Goal: Information Seeking & Learning: Compare options

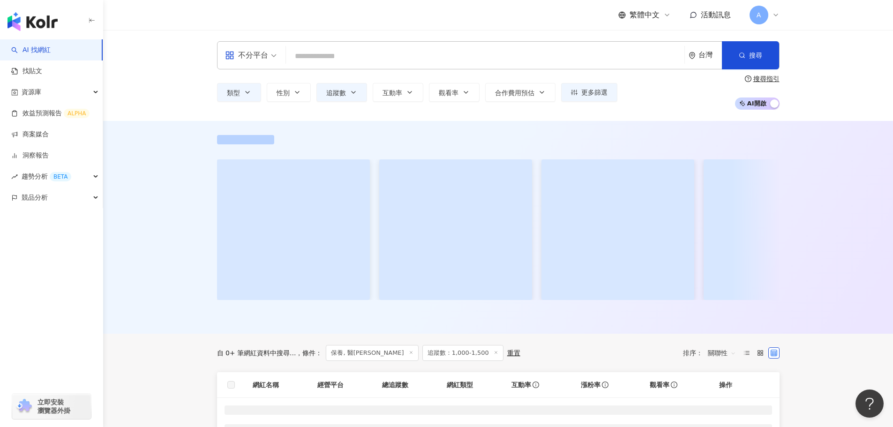
click at [240, 91] on div "類型 性別 追蹤數 互動率 觀看率 合作費用預估 更多篩選" at bounding box center [417, 92] width 400 height 19
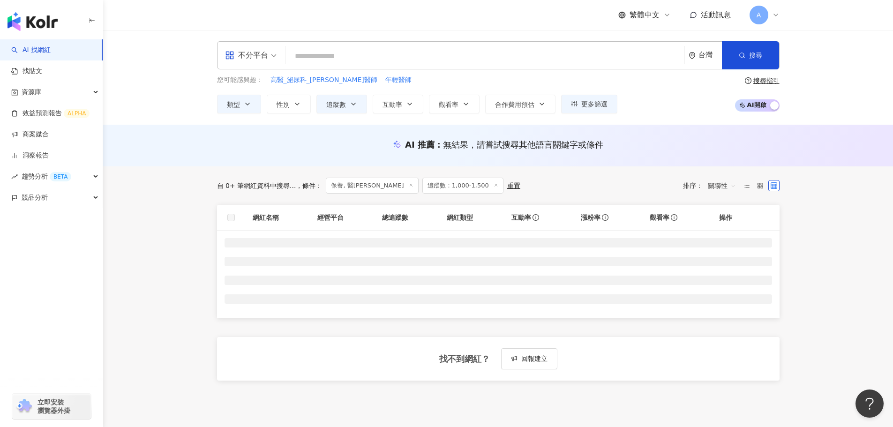
click at [244, 104] on icon "button" at bounding box center [247, 103] width 7 height 7
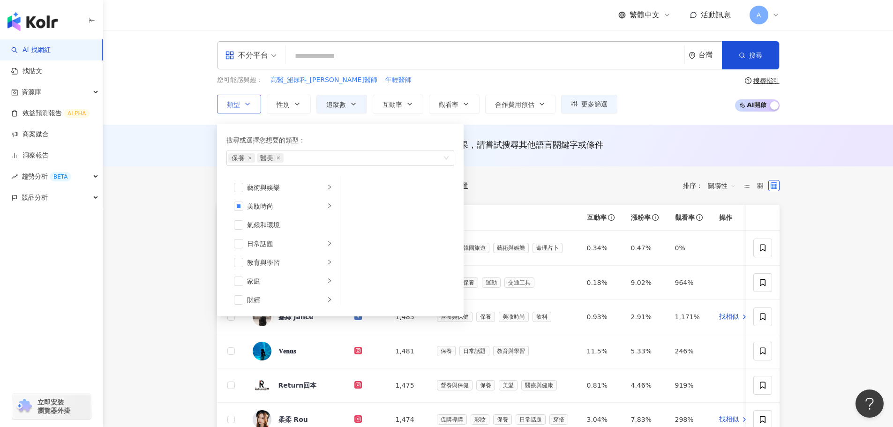
click at [237, 112] on button "類型 搜尋或選擇您想要的類型： 保養 醫美 藝術與娛樂 美妝時尚 氣候和環境 日常話題 教育與學習 家庭 財經 美食 命理占卜 遊戲 法政社會 生活風格 影視…" at bounding box center [239, 104] width 44 height 19
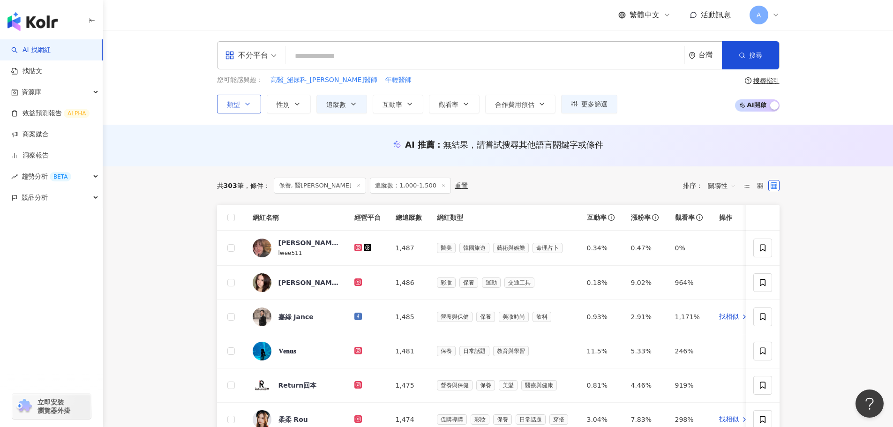
click at [237, 112] on button "類型 搜尋或選擇您想要的類型： 保養 醫美 藝術與娛樂 美妝時尚 氣候和環境 日常話題 教育與學習 家庭 財經 美食 命理占卜 遊戲 法政社會 生活風格 影視…" at bounding box center [239, 104] width 44 height 19
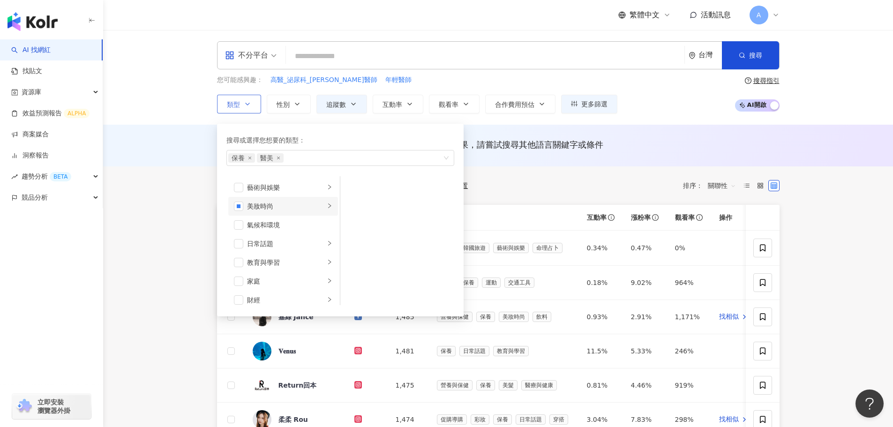
click at [257, 210] on div "美妝時尚" at bounding box center [286, 206] width 78 height 10
click at [240, 206] on span "button" at bounding box center [238, 206] width 9 height 9
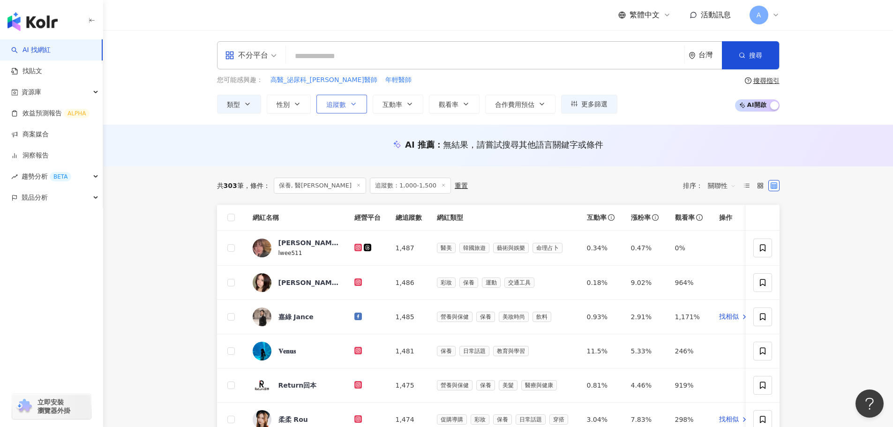
click at [339, 108] on span "追蹤數" at bounding box center [336, 104] width 20 height 7
click at [302, 104] on button "性別" at bounding box center [289, 104] width 44 height 19
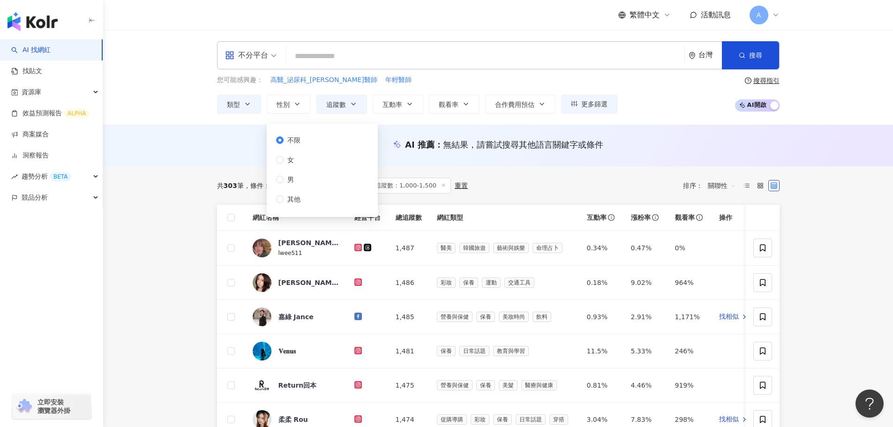
click at [319, 161] on div "不限 女 男 其他" at bounding box center [322, 170] width 100 height 82
click at [293, 157] on span "女" at bounding box center [291, 160] width 14 height 10
click at [348, 111] on button "追蹤數" at bounding box center [341, 104] width 51 height 19
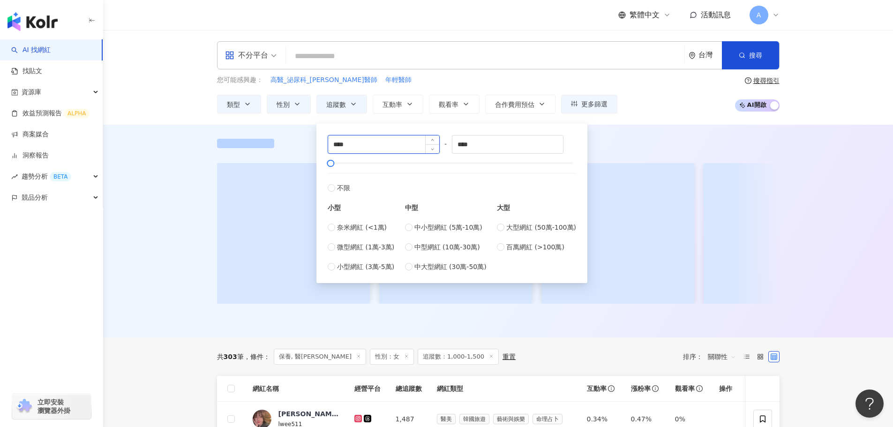
click at [370, 149] on input "****" at bounding box center [383, 144] width 111 height 18
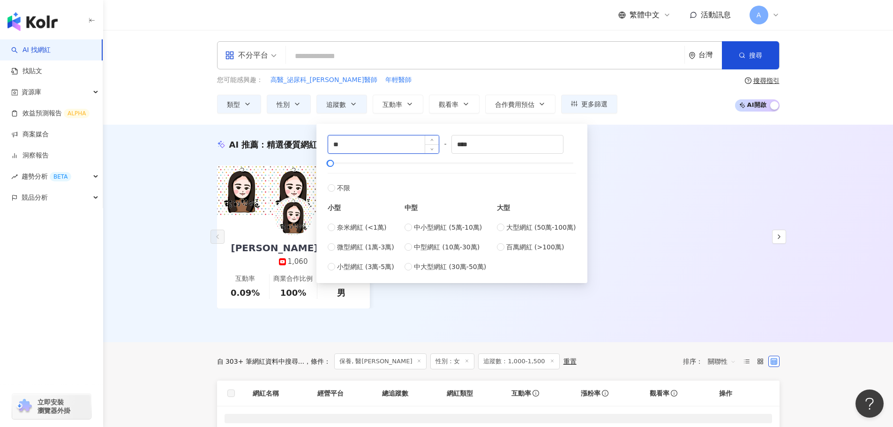
type input "*"
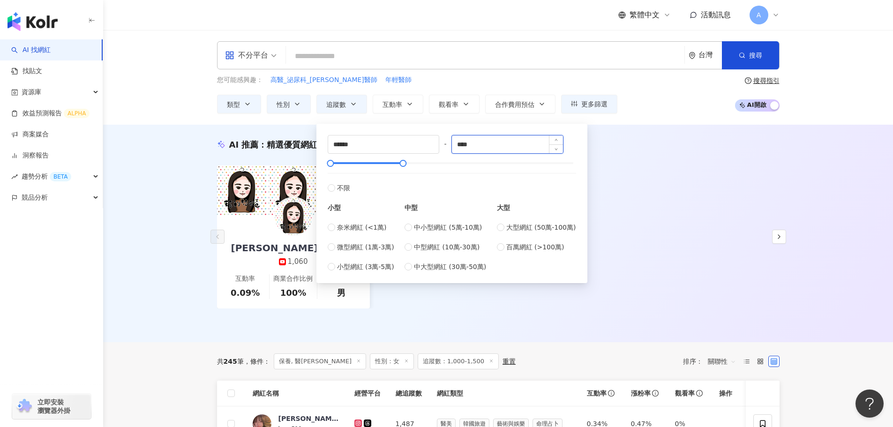
type input "****"
click at [486, 149] on input "******" at bounding box center [507, 144] width 111 height 18
drag, startPoint x: 509, startPoint y: 148, endPoint x: 438, endPoint y: 148, distance: 71.2
click at [438, 148] on div "**** - ****** 不限 小型 奈米網紅 (<1萬) 微型網紅 (1萬-3萬) 小型網紅 (3萬-5萬) 中型 中小型網紅 (5萬-10萬) 中型網紅…" at bounding box center [452, 203] width 248 height 137
type input "*"
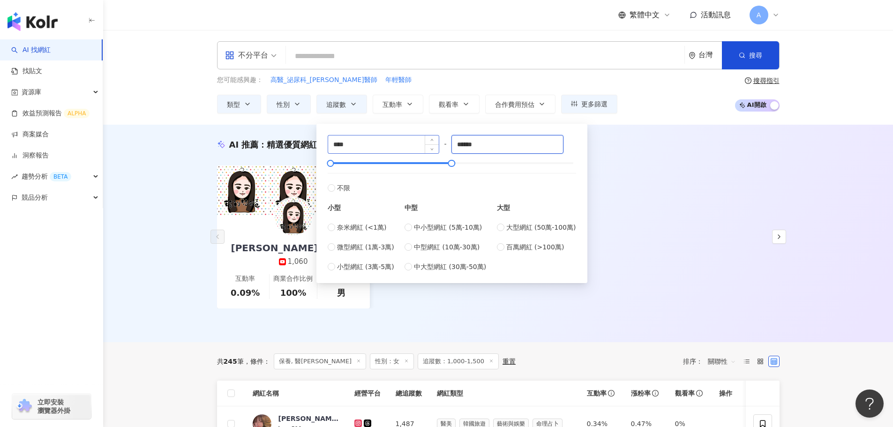
type input "******"
drag, startPoint x: 379, startPoint y: 136, endPoint x: 192, endPoint y: 114, distance: 187.9
type input "******"
click at [743, 44] on button "搜尋" at bounding box center [750, 55] width 57 height 28
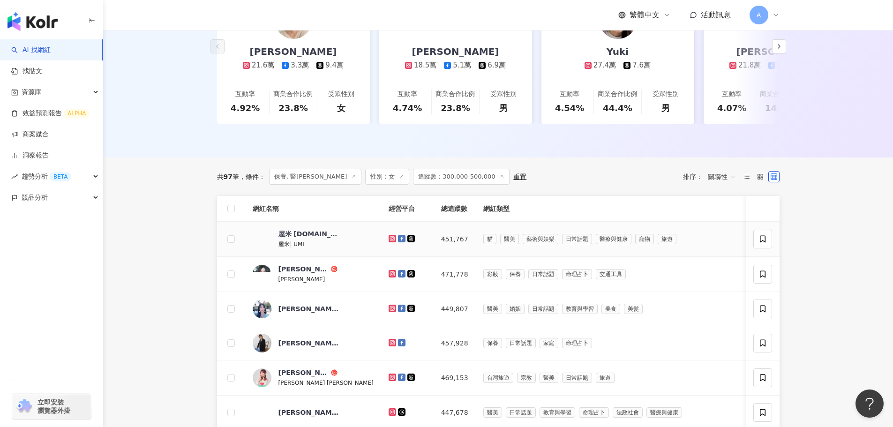
scroll to position [141, 0]
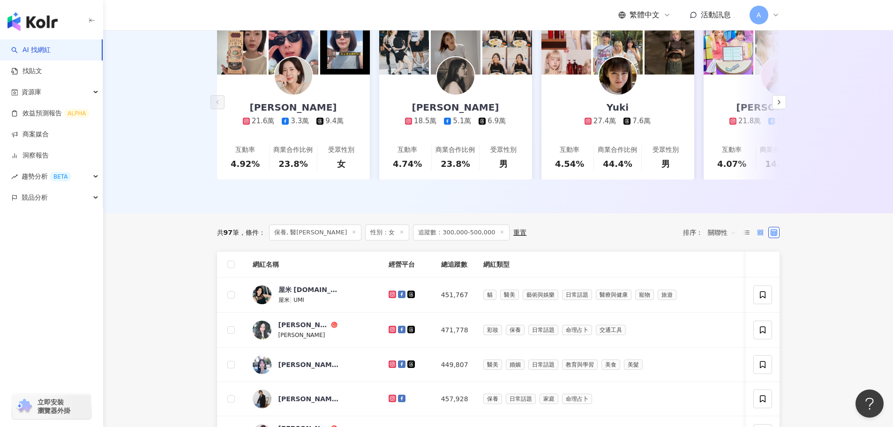
drag, startPoint x: 746, startPoint y: 242, endPoint x: 757, endPoint y: 242, distance: 11.7
click at [746, 236] on icon at bounding box center [746, 232] width 7 height 7
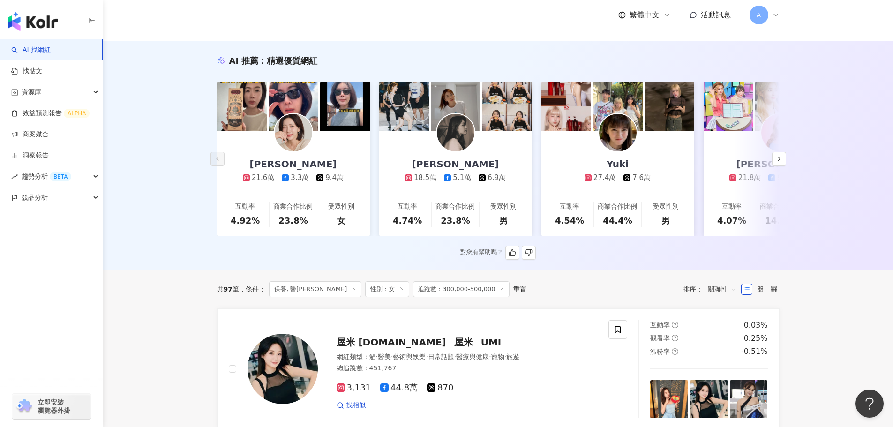
scroll to position [0, 0]
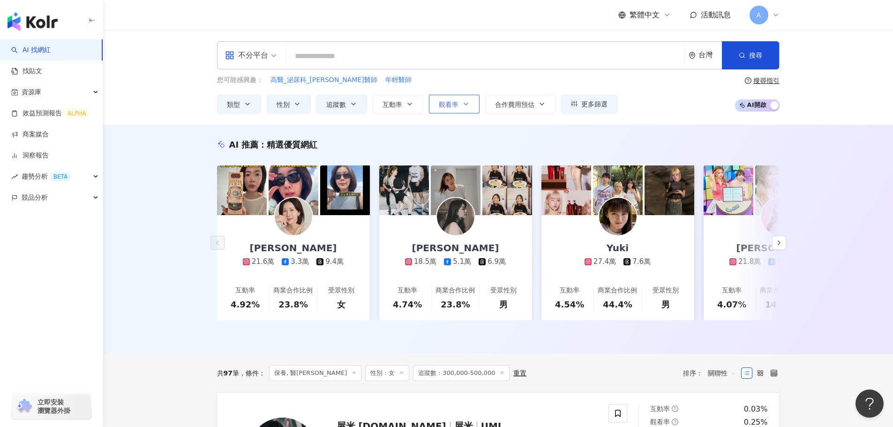
click at [454, 108] on span "觀看率" at bounding box center [449, 104] width 20 height 7
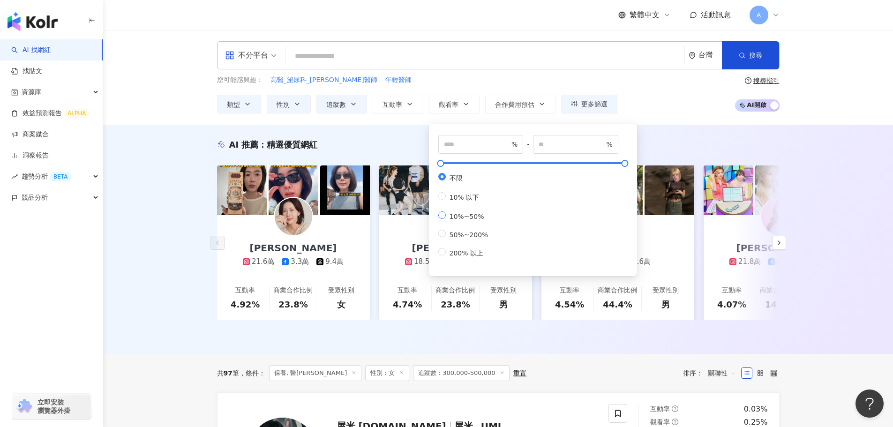
click at [466, 220] on span "10%~50%" at bounding box center [467, 216] width 42 height 7
type input "**"
click at [179, 231] on div "AI 推薦 ： 精選優質網紅 蘇斉李 21.6萬 3.3萬 9.4萬 互動率 4.92% 商業合作比例 23.8% 受眾性別 女 祖薇 18.5萬 5.1萬 …" at bounding box center [498, 239] width 790 height 229
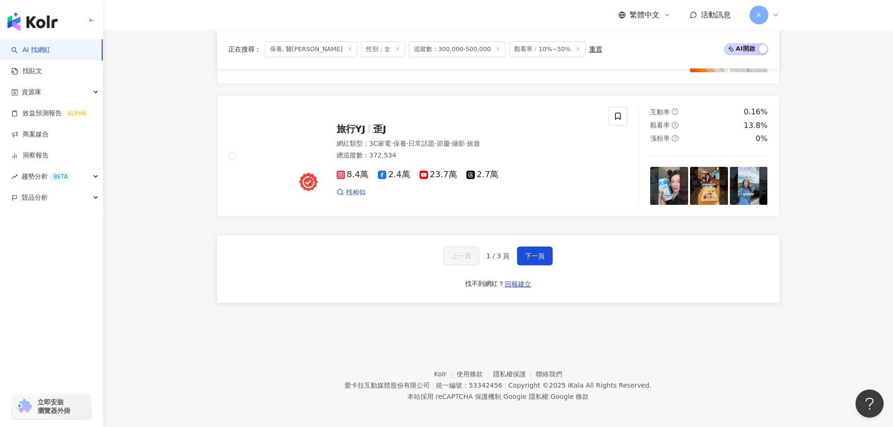
scroll to position [1748, 0]
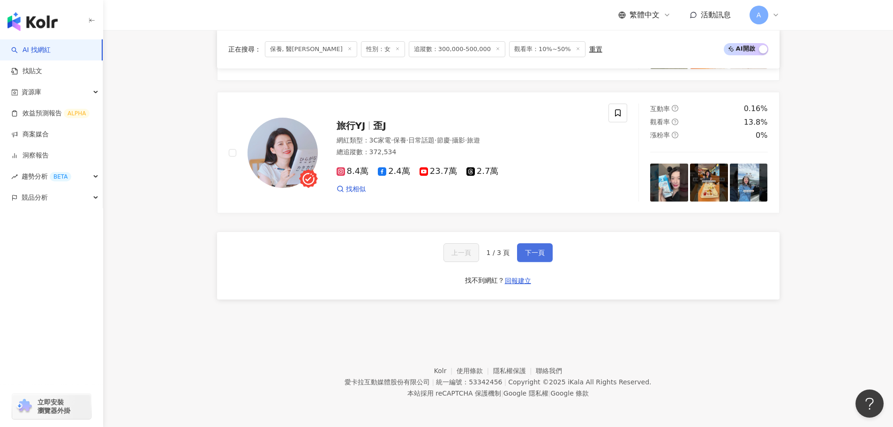
click at [524, 259] on button "下一頁" at bounding box center [535, 252] width 36 height 19
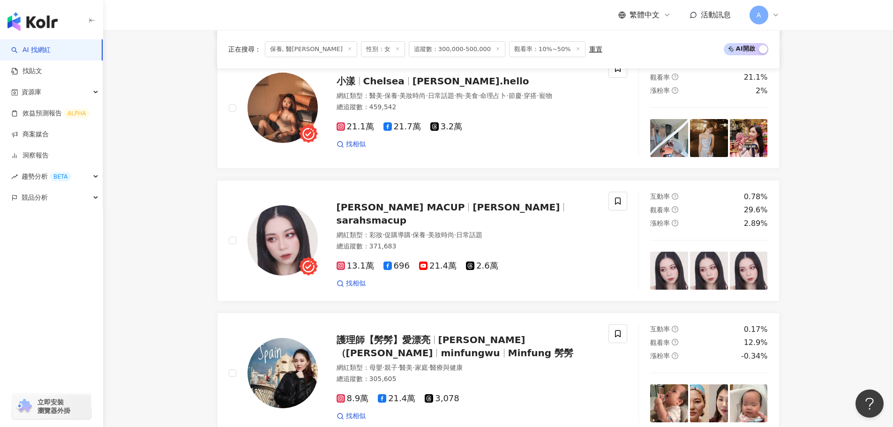
scroll to position [609, 0]
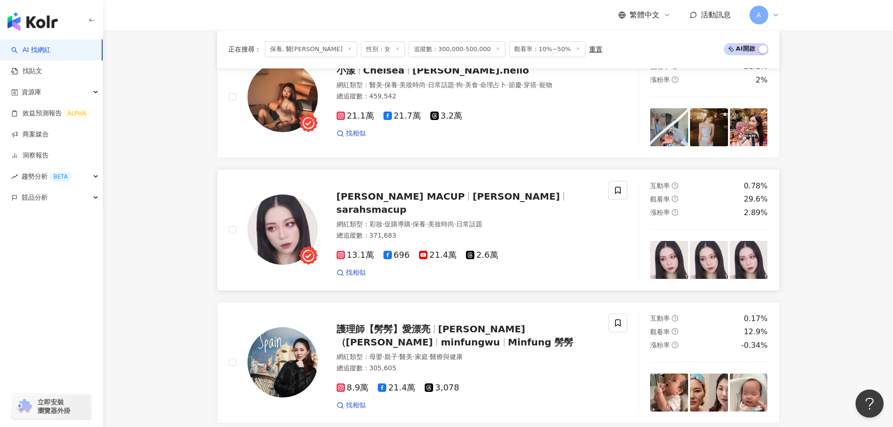
click at [473, 210] on div "SARAH's MACUP 莎拉 sarahsmacup 網紅類型 ： 彩妝 · 促購導購 · 保養 · 美妝時尚 · 日常話題 總追蹤數 ： 371,683…" at bounding box center [458, 229] width 280 height 95
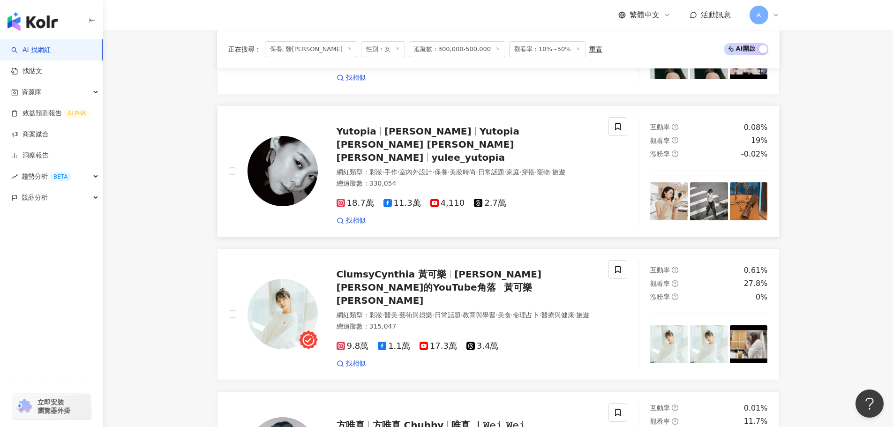
scroll to position [1078, 0]
click at [478, 125] on span "Yutopia Yu Lee 李瑜" at bounding box center [428, 143] width 183 height 37
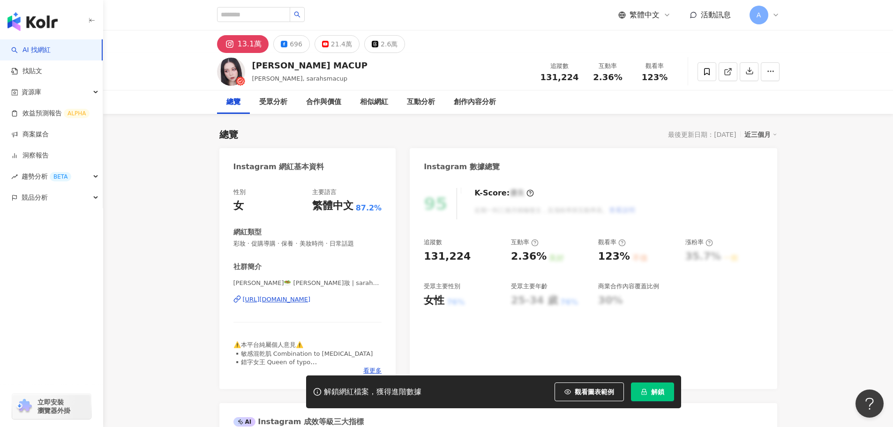
click at [311, 298] on div "https://www.instagram.com/sarahsmacup/" at bounding box center [277, 299] width 68 height 8
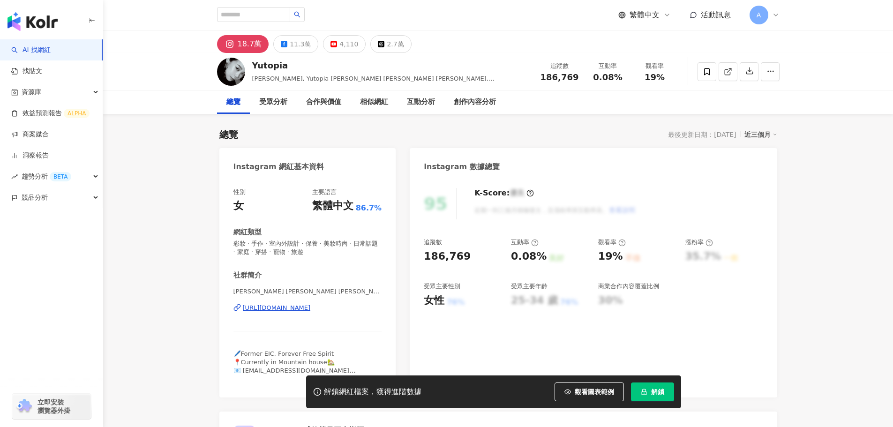
click at [300, 309] on div "https://www.instagram.com/yulee_yutopia/" at bounding box center [277, 308] width 68 height 8
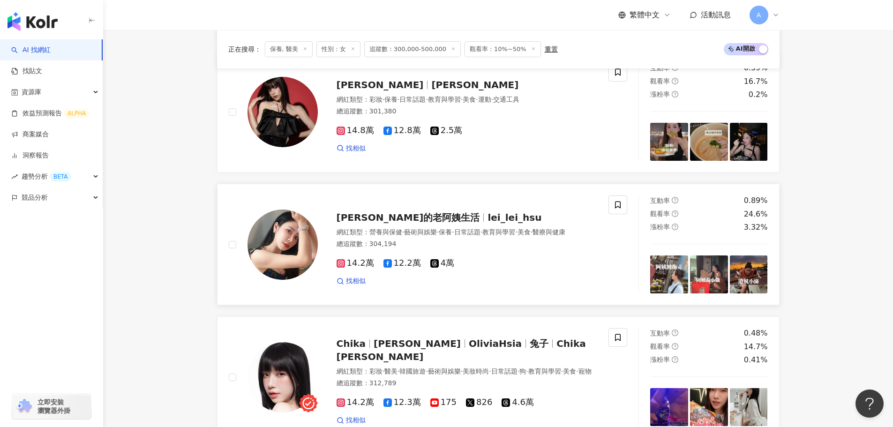
scroll to position [1640, 0]
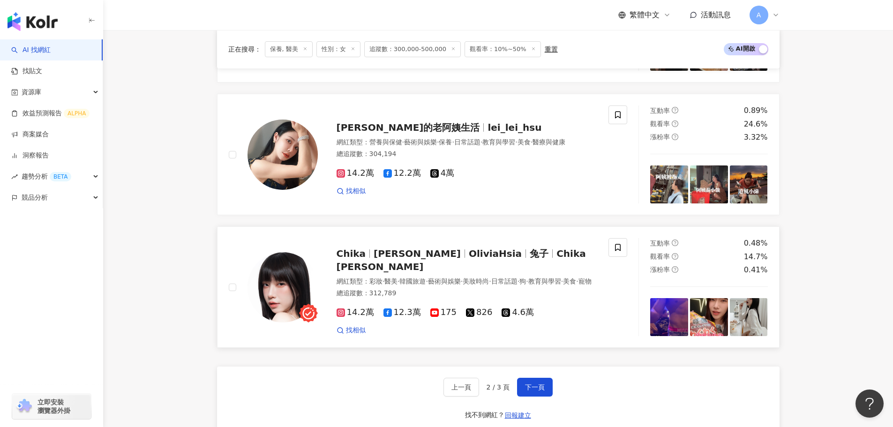
click at [530, 248] on span "兔子" at bounding box center [539, 253] width 19 height 11
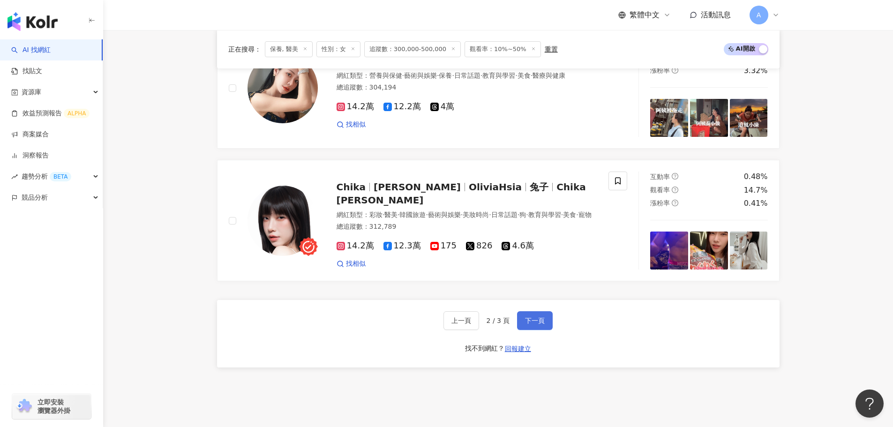
click at [532, 311] on button "下一頁" at bounding box center [535, 320] width 36 height 19
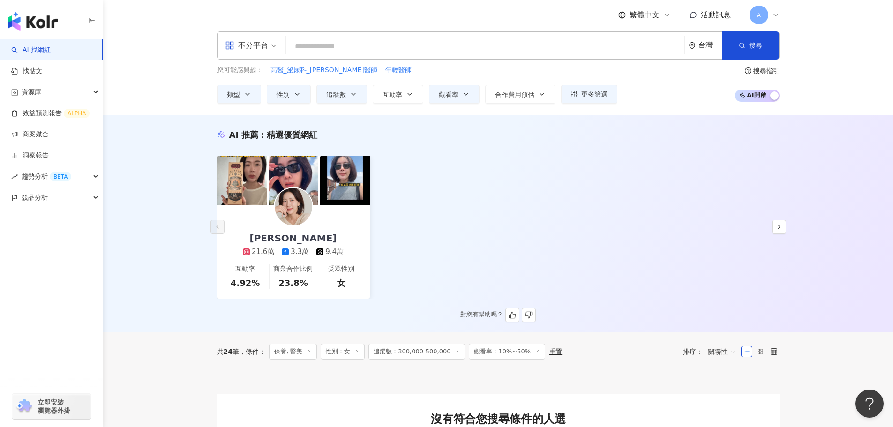
scroll to position [0, 0]
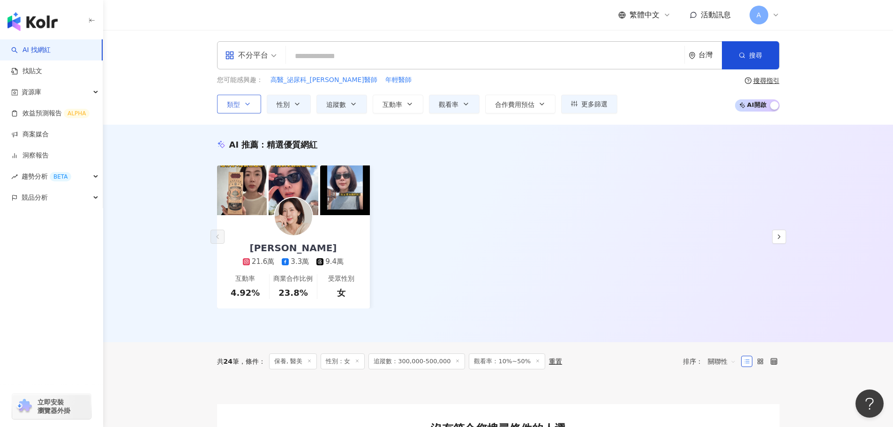
click at [247, 103] on icon "button" at bounding box center [247, 103] width 7 height 7
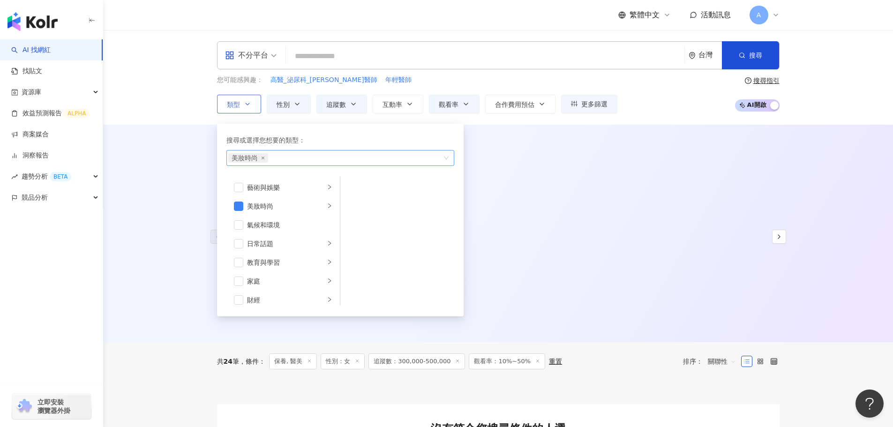
click at [262, 160] on span "美妝時尚" at bounding box center [248, 157] width 40 height 9
click at [258, 160] on span "美妝時尚" at bounding box center [248, 157] width 40 height 9
click at [261, 160] on span "美妝時尚" at bounding box center [248, 157] width 40 height 9
click at [262, 159] on icon "close" at bounding box center [263, 158] width 4 height 4
click at [560, 187] on div "蘇斉李 21.6萬 3.3萬 9.4萬 互動率 4.92% 商業合作比例 23.8% 受眾性別 女" at bounding box center [498, 236] width 562 height 143
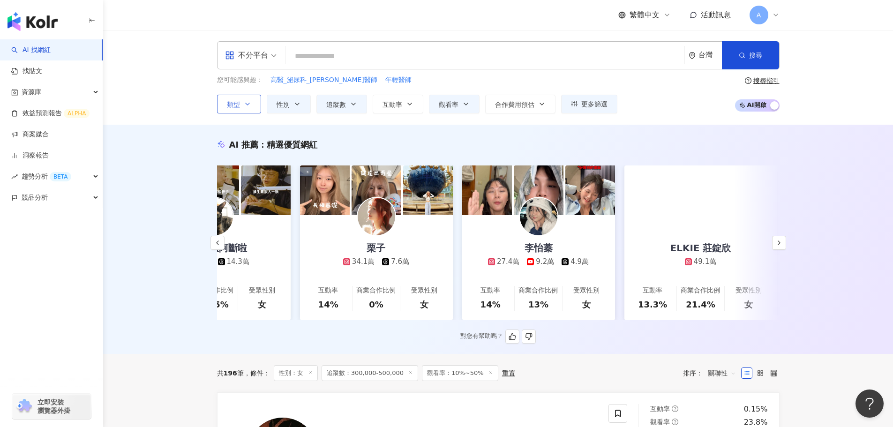
scroll to position [0, 404]
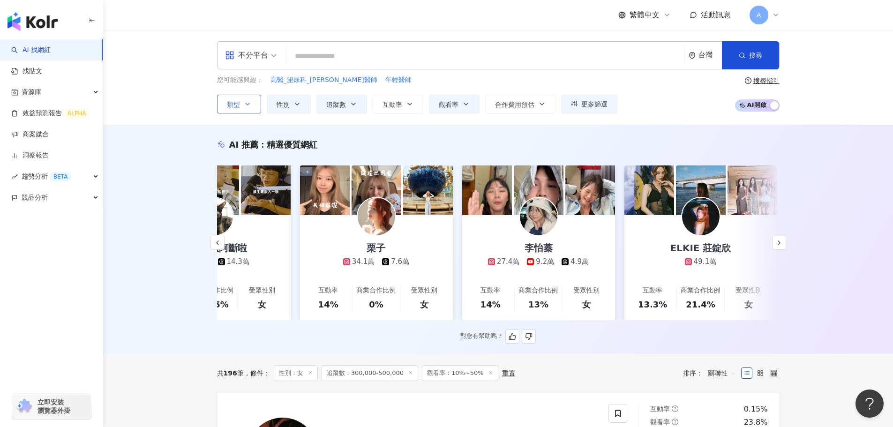
click at [395, 225] on div "栗子 34.1萬 7.6萬" at bounding box center [376, 241] width 85 height 52
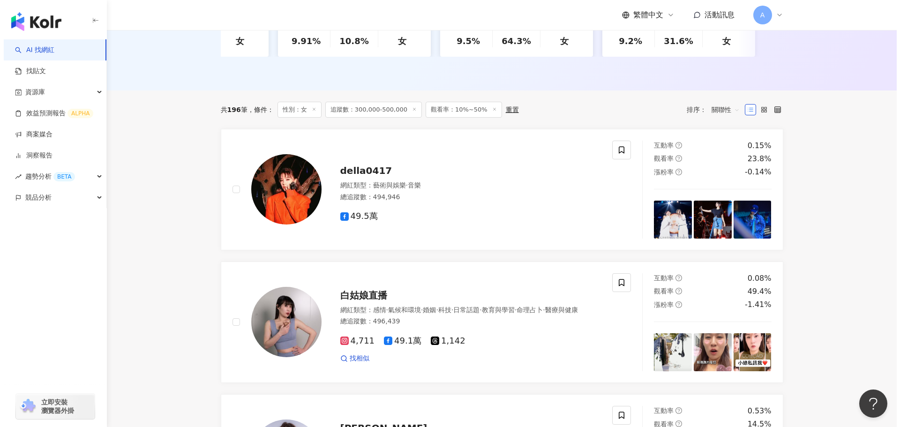
scroll to position [0, 0]
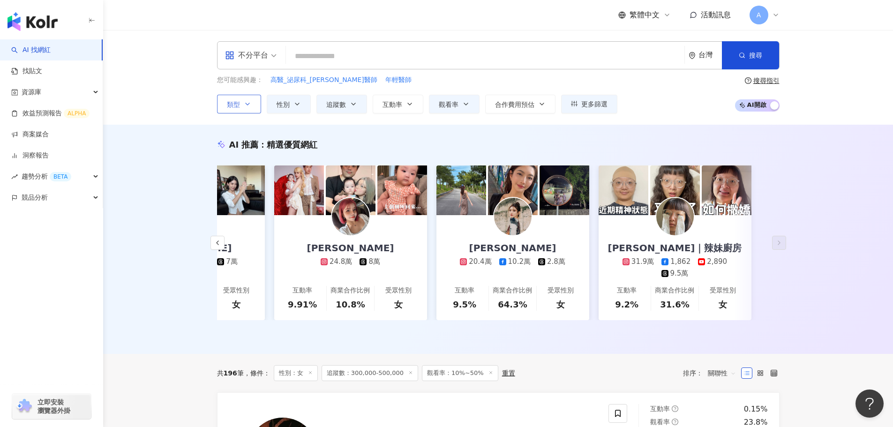
click at [595, 93] on div "您可能感興趣： 高醫_泌尿科_李香瑩醫師 年輕醫師 類型 性別 追蹤數 互動率 觀看率 合作費用預估 更多篩選 ****** - ****** 不限 小型 奈…" at bounding box center [417, 94] width 400 height 38
click at [598, 98] on button "更多篩選" at bounding box center [589, 104] width 56 height 19
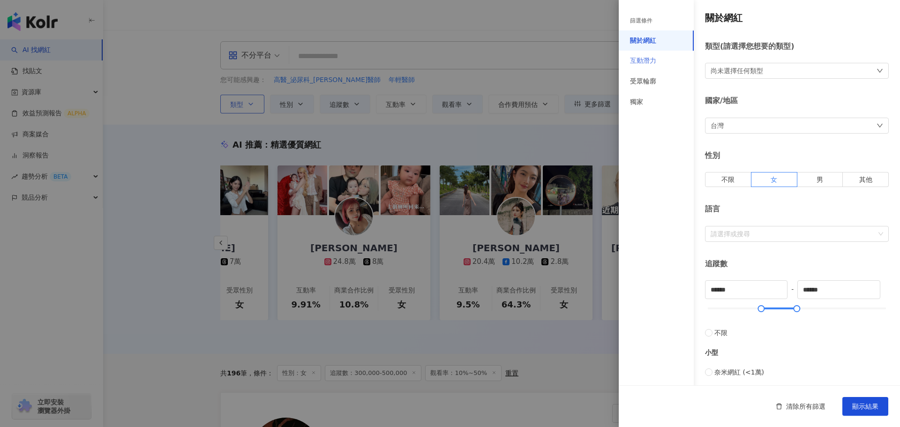
click at [661, 57] on div "互動潛力" at bounding box center [656, 61] width 75 height 21
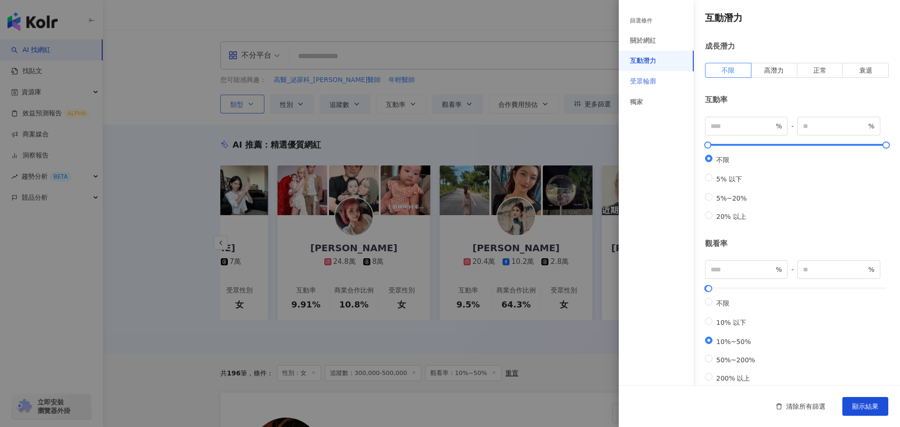
click at [657, 82] on div "受眾輪廓" at bounding box center [656, 81] width 75 height 21
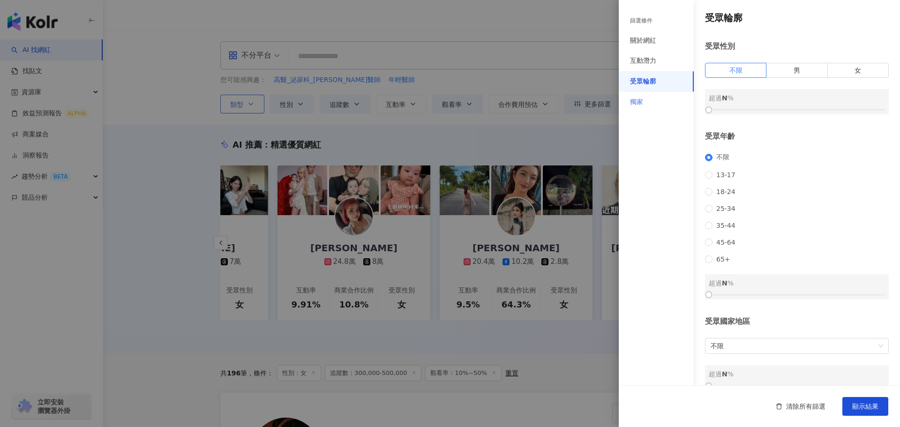
click at [659, 99] on div "獨家" at bounding box center [656, 102] width 75 height 21
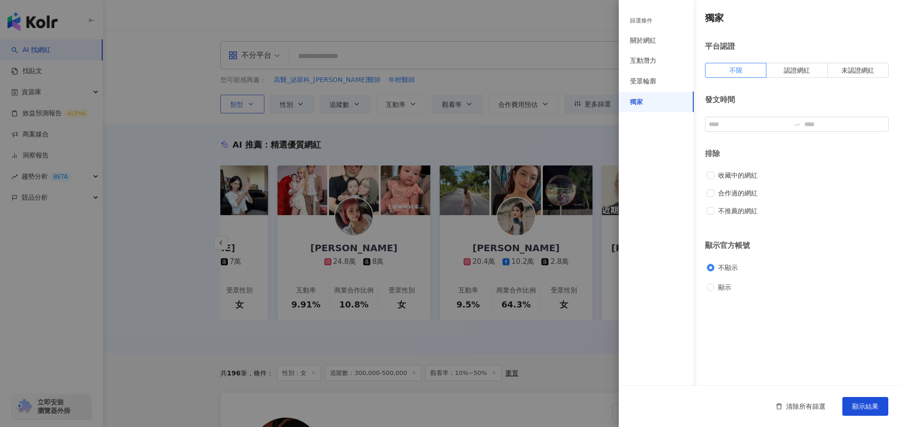
click at [576, 138] on div at bounding box center [450, 213] width 900 height 427
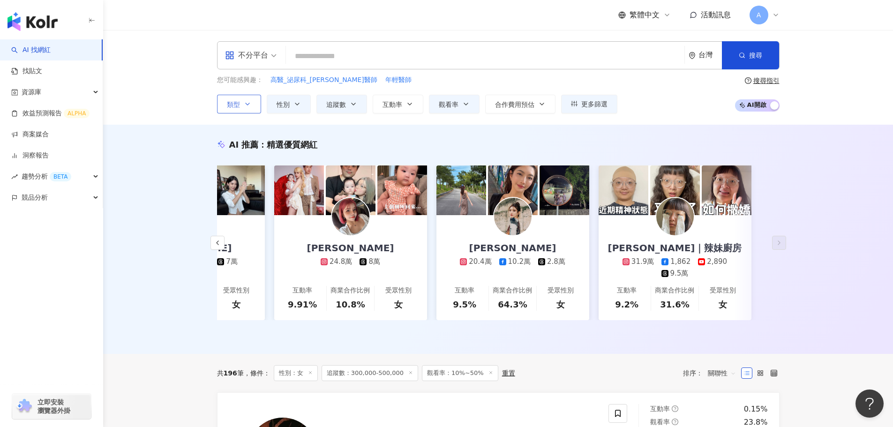
click at [752, 105] on span "AI 開啟 AI 關閉" at bounding box center [757, 105] width 45 height 12
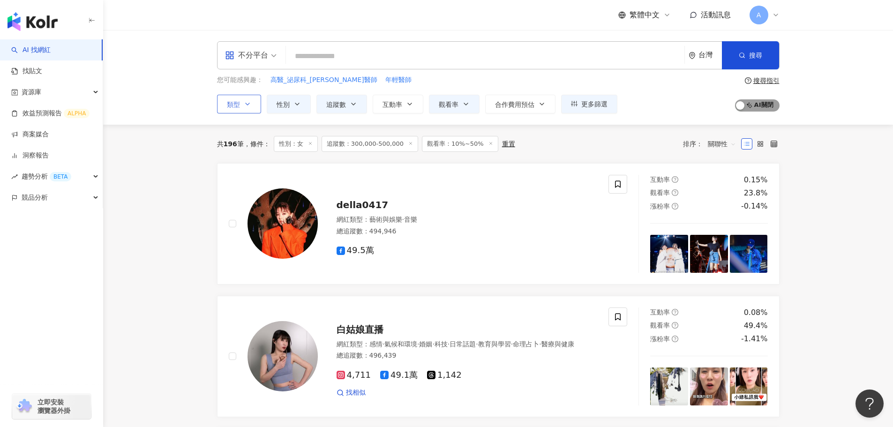
click at [765, 106] on span "AI 開啟 AI 關閉" at bounding box center [757, 105] width 45 height 12
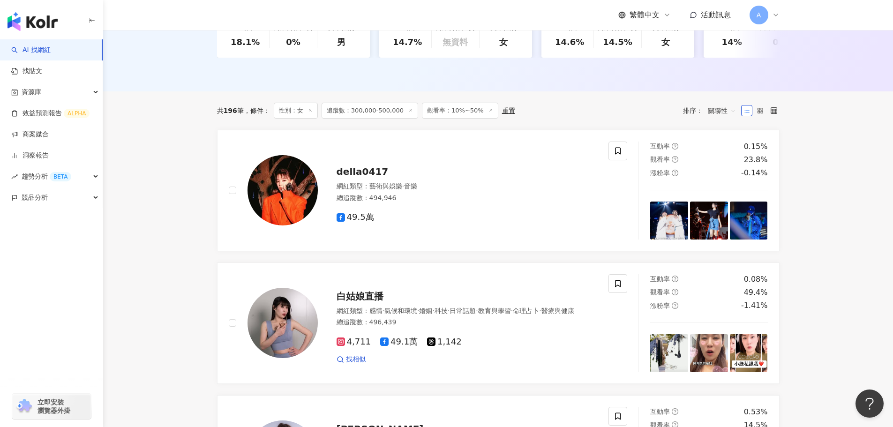
scroll to position [263, 0]
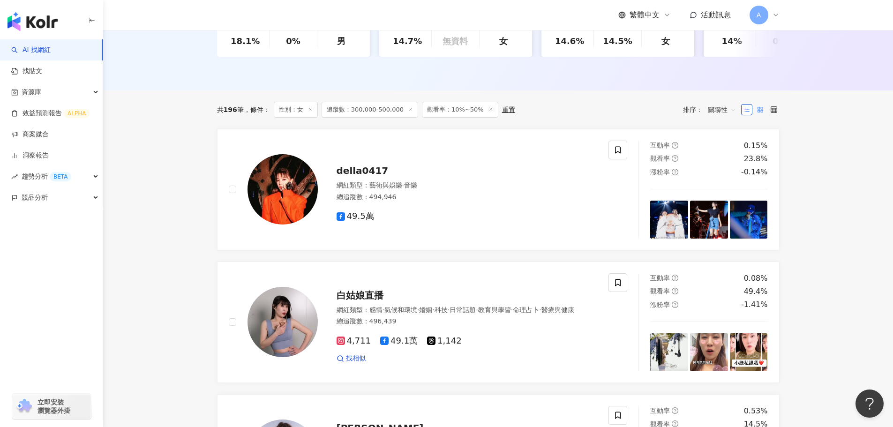
click at [760, 113] on icon at bounding box center [760, 109] width 7 height 7
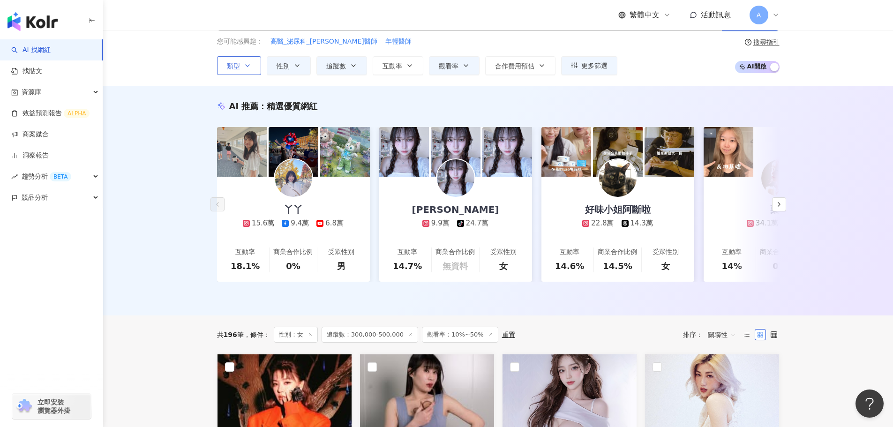
scroll to position [0, 0]
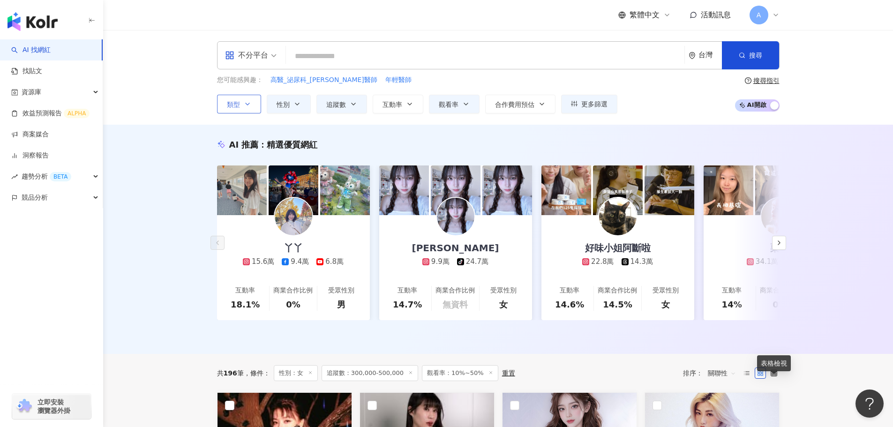
click at [753, 379] on div at bounding box center [760, 372] width 38 height 11
click at [748, 376] on icon at bounding box center [746, 373] width 7 height 7
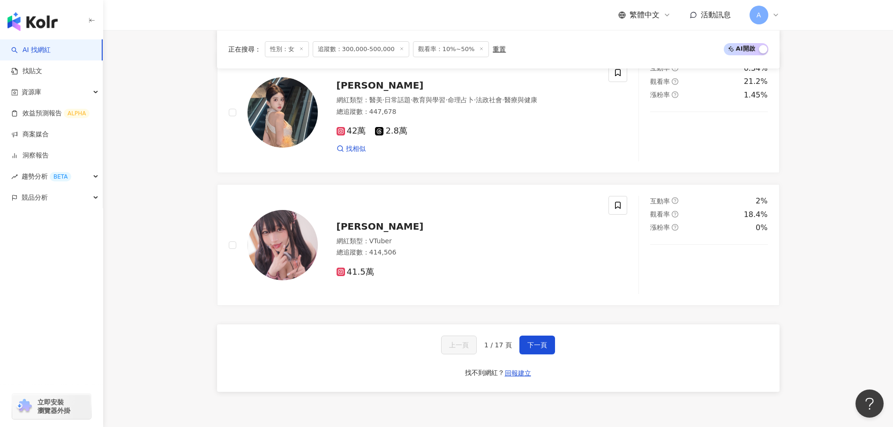
scroll to position [1766, 0]
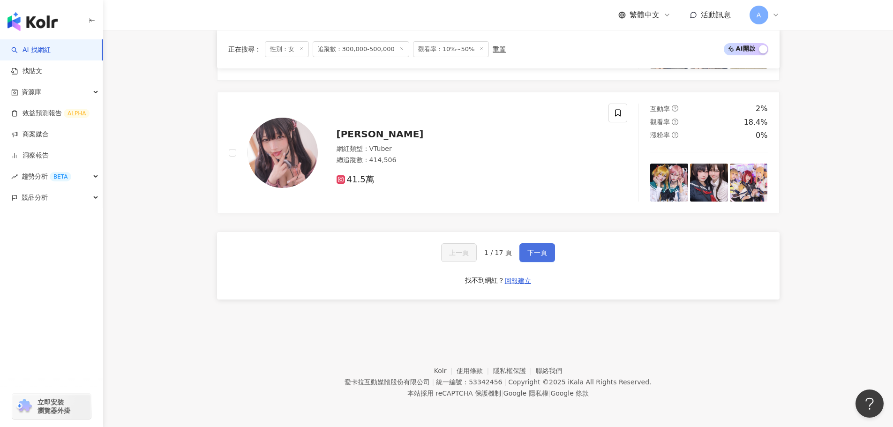
click at [551, 252] on button "下一頁" at bounding box center [537, 252] width 36 height 19
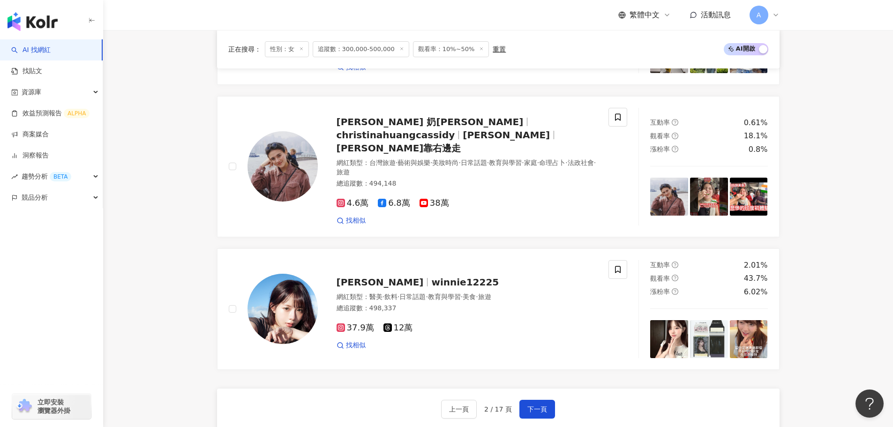
scroll to position [1767, 0]
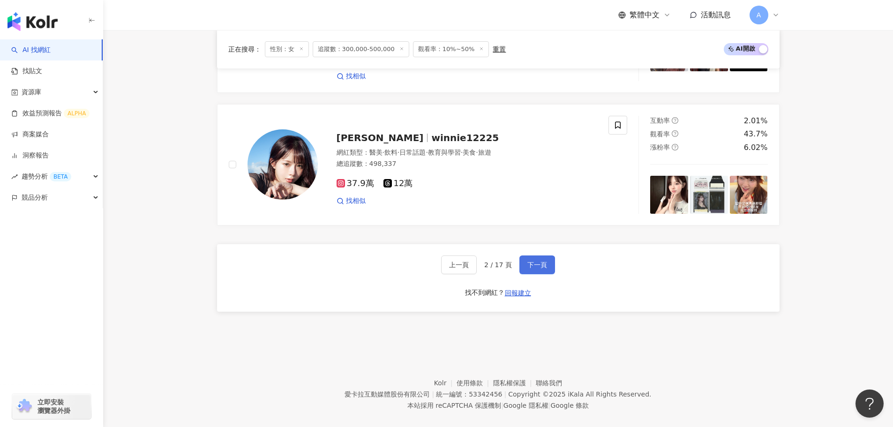
click at [528, 261] on span "下一頁" at bounding box center [537, 264] width 20 height 7
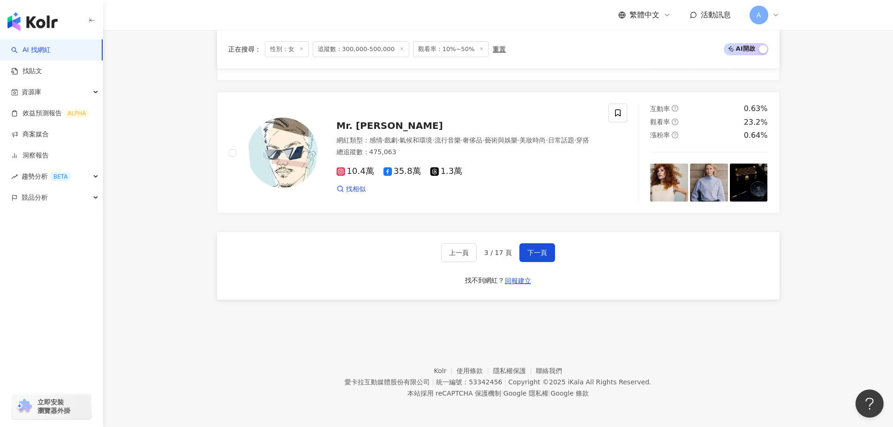
scroll to position [1766, 0]
click at [547, 258] on button "下一頁" at bounding box center [537, 252] width 36 height 19
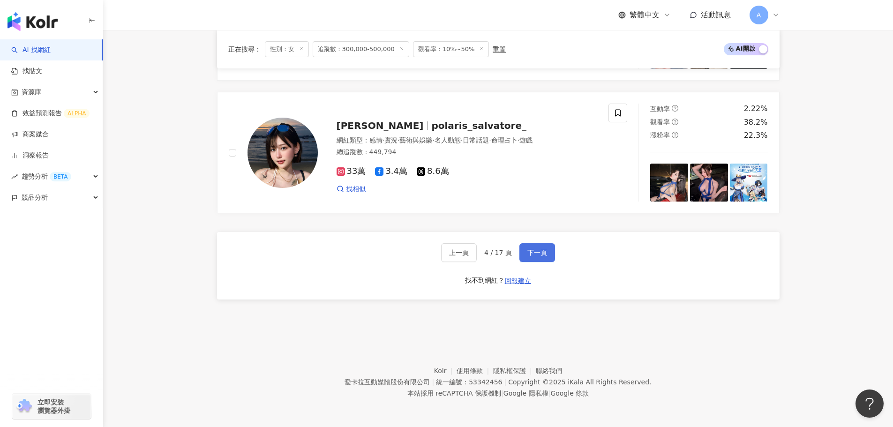
click at [544, 249] on span "下一頁" at bounding box center [537, 252] width 20 height 7
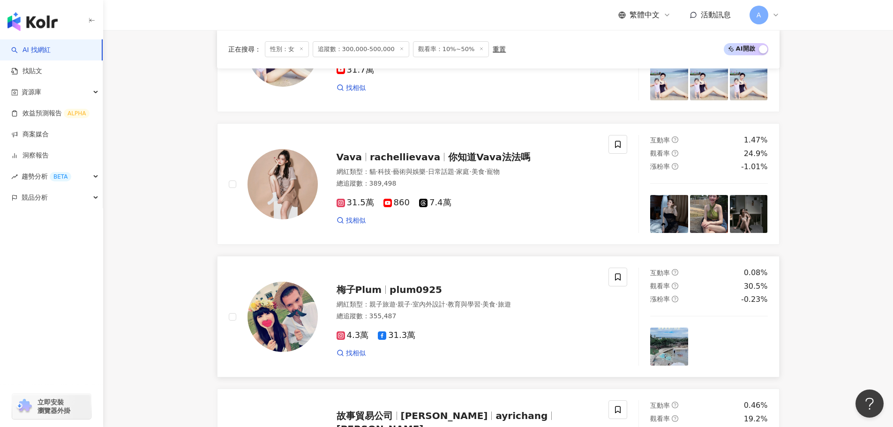
scroll to position [1161, 0]
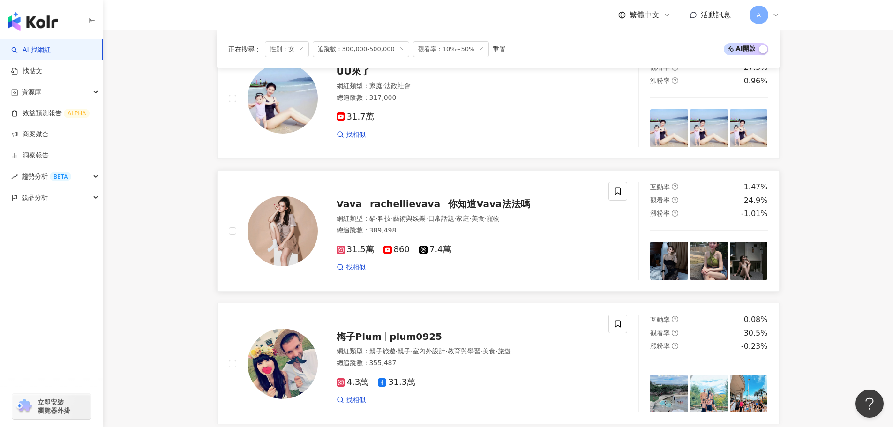
click at [491, 209] on span "你知道Vava法法嗎" at bounding box center [489, 203] width 82 height 11
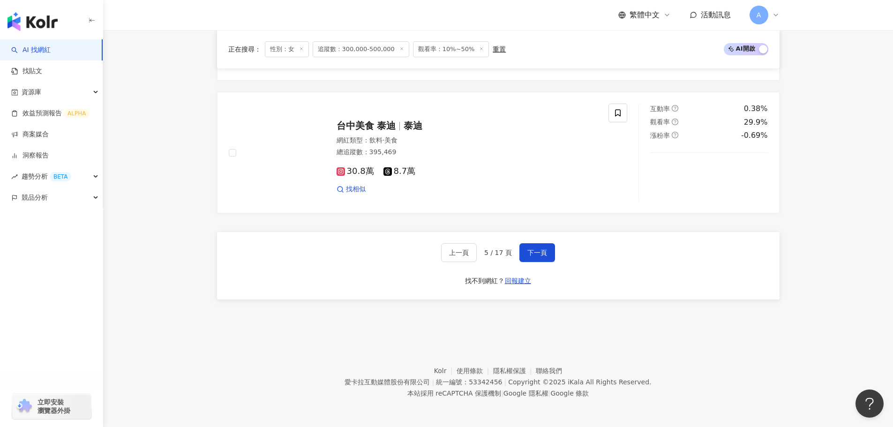
scroll to position [1786, 0]
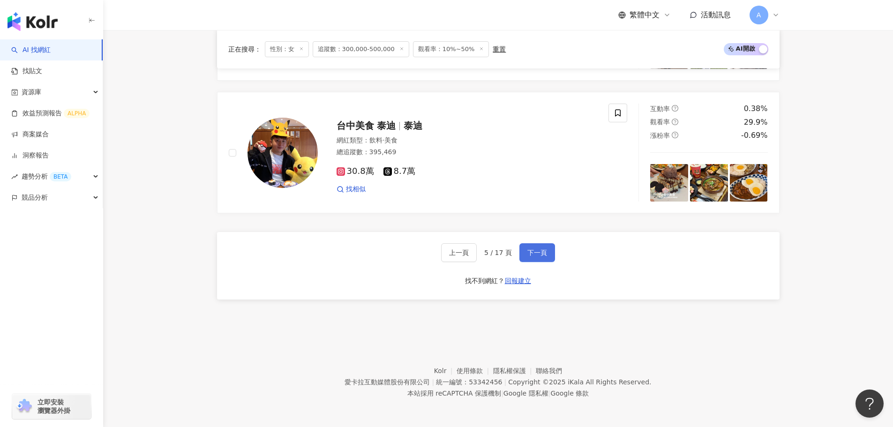
click at [540, 247] on button "下一頁" at bounding box center [537, 252] width 36 height 19
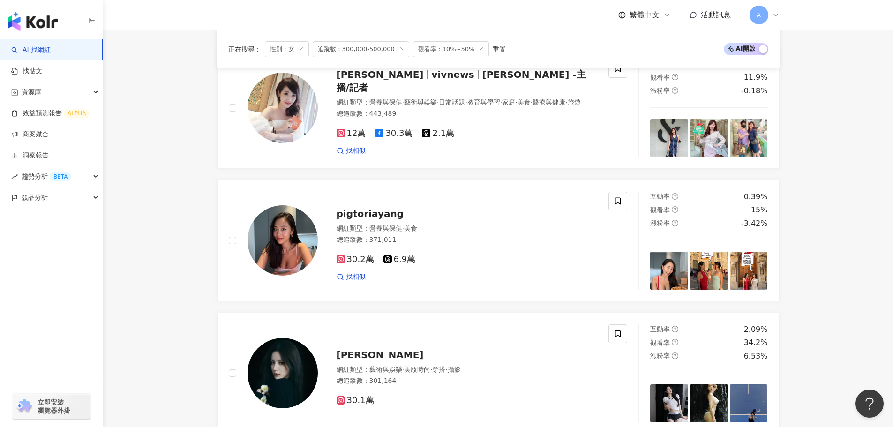
scroll to position [1766, 0]
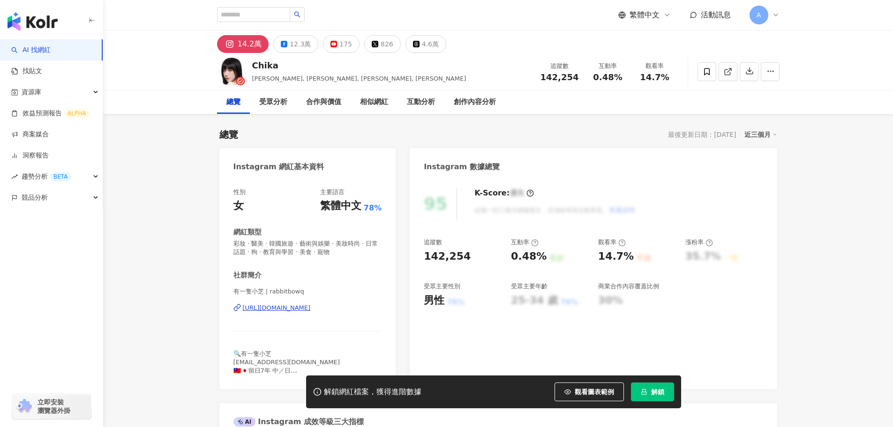
click at [308, 309] on div "[URL][DOMAIN_NAME]" at bounding box center [277, 308] width 68 height 8
click at [308, 307] on div "[URL][DOMAIN_NAME]" at bounding box center [277, 308] width 68 height 8
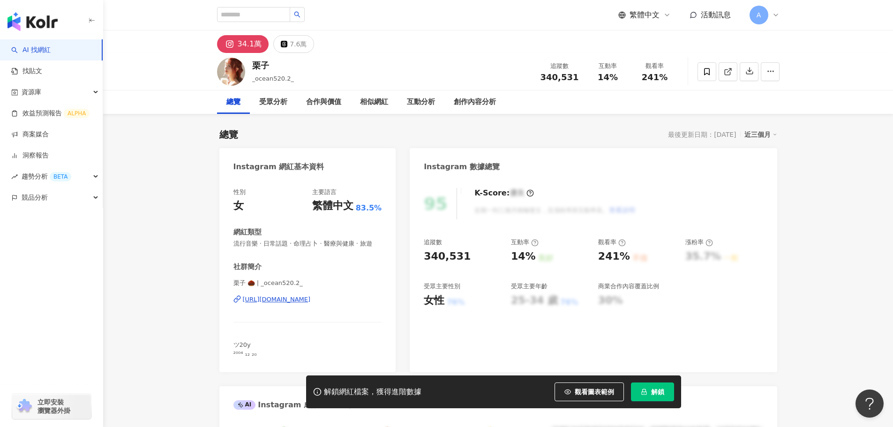
click at [311, 304] on div "https://www.instagram.com/_ocean520.2_/" at bounding box center [277, 299] width 68 height 8
